Goal: Transaction & Acquisition: Download file/media

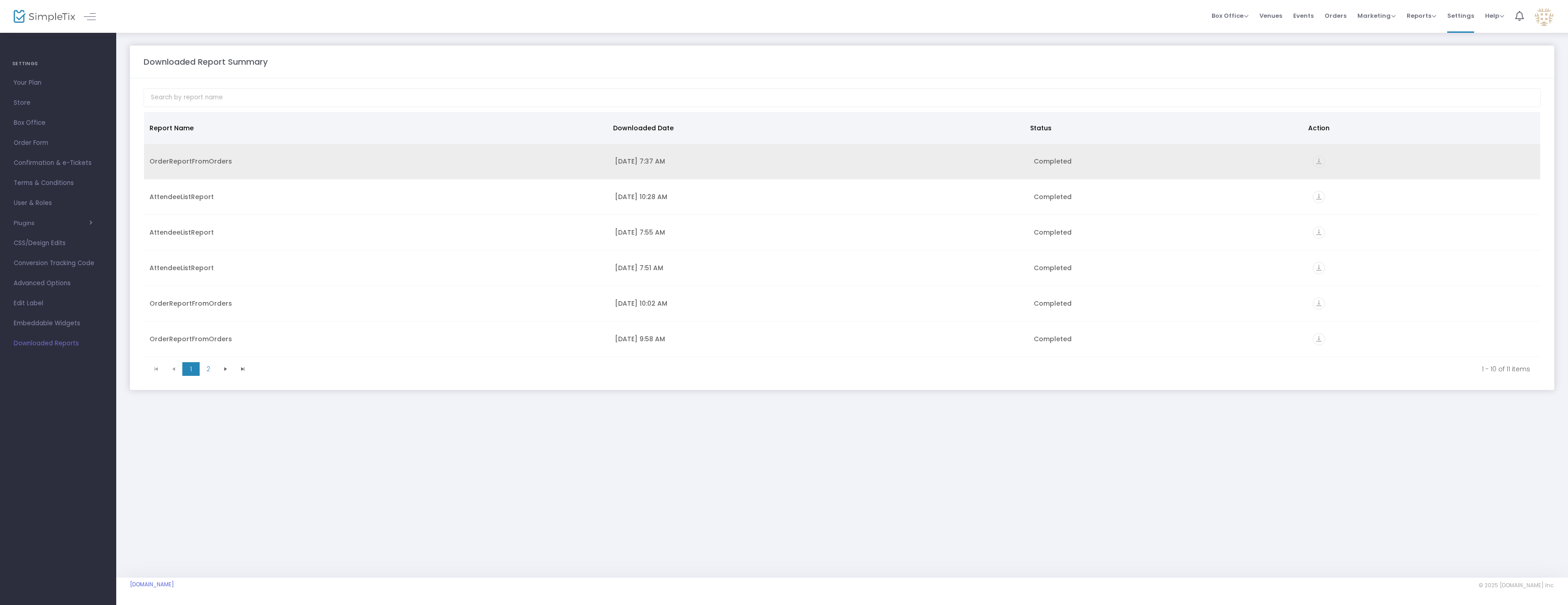
click at [1315, 164] on icon "vertical_align_bottom" at bounding box center [1319, 162] width 13 height 13
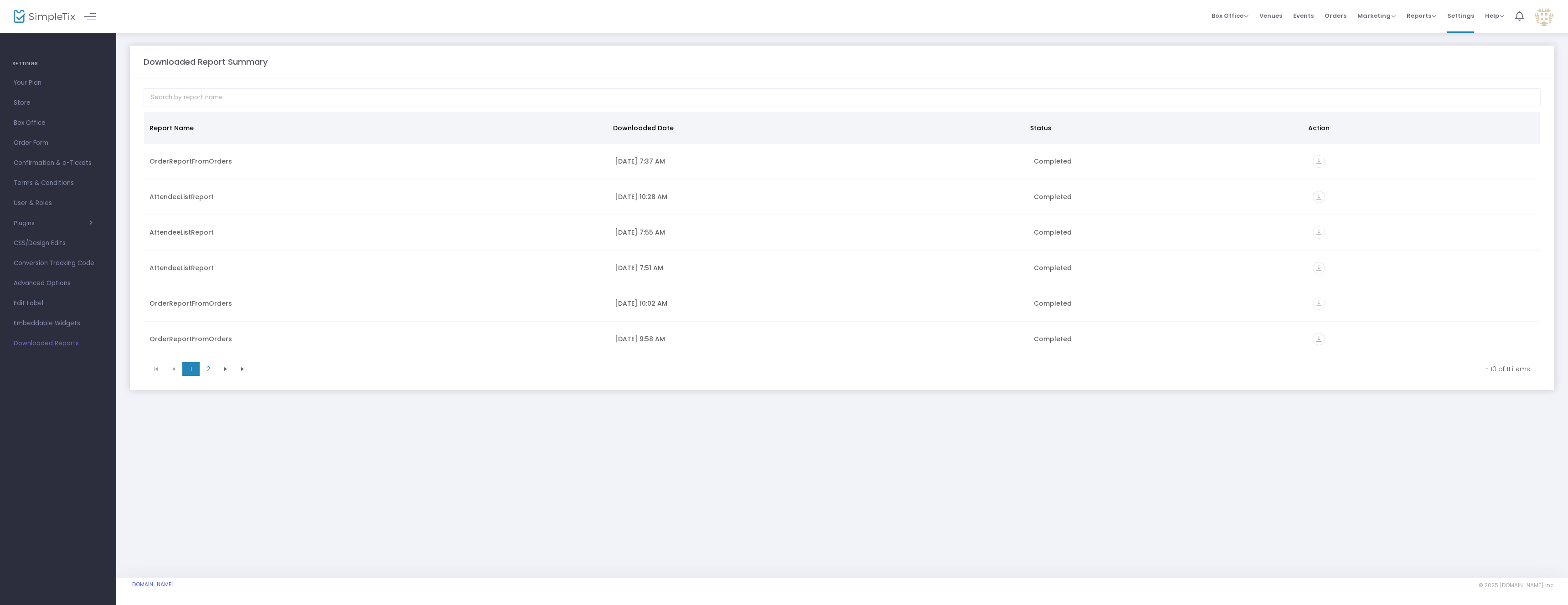
click at [1302, 16] on span "Events" at bounding box center [1303, 15] width 20 height 23
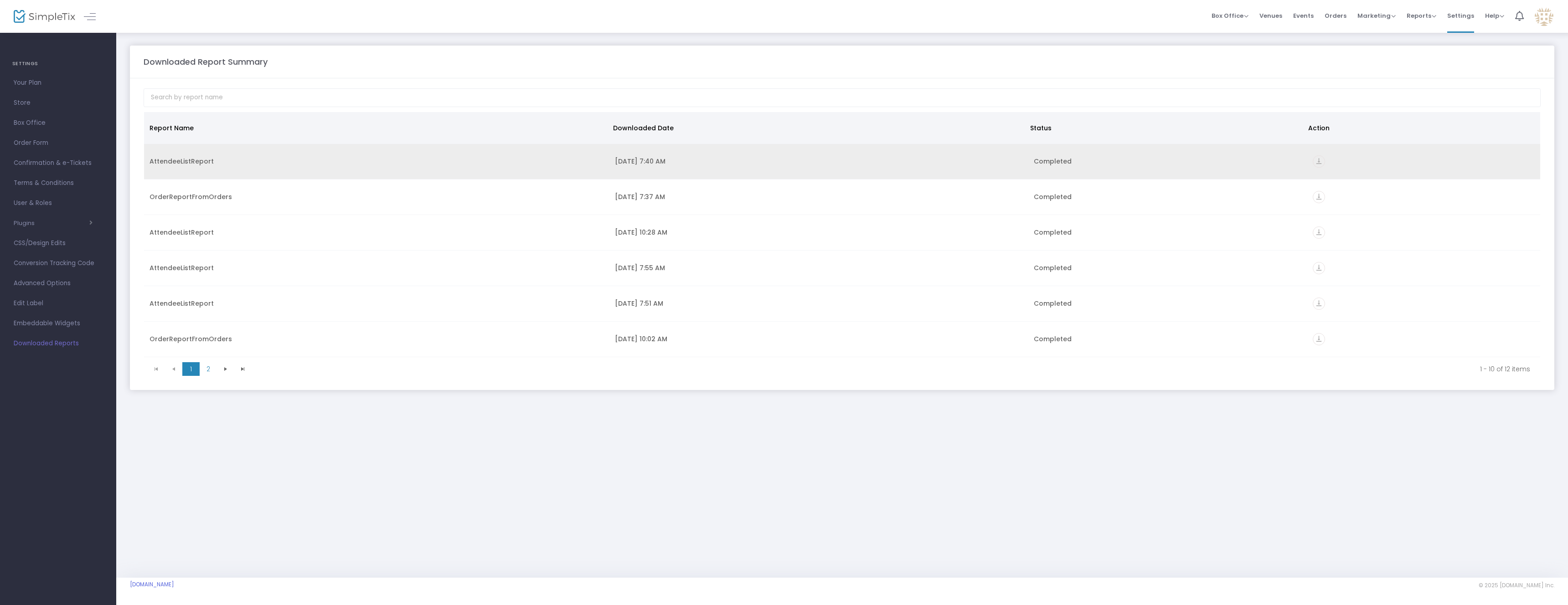
click at [1243, 162] on div "Completed" at bounding box center [1168, 161] width 268 height 9
click at [1316, 164] on icon "vertical_align_bottom" at bounding box center [1319, 162] width 13 height 13
